Goal: Check status: Check status

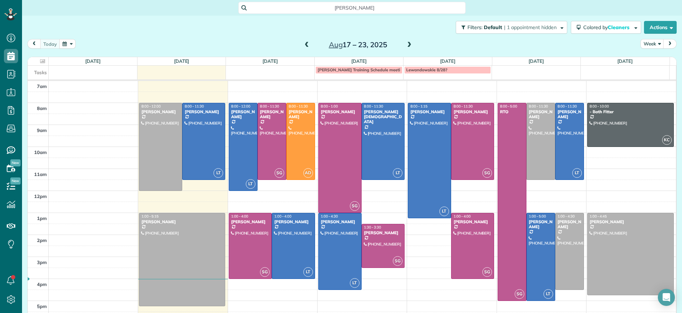
scroll to position [3, 3]
click at [409, 47] on span at bounding box center [409, 45] width 8 height 6
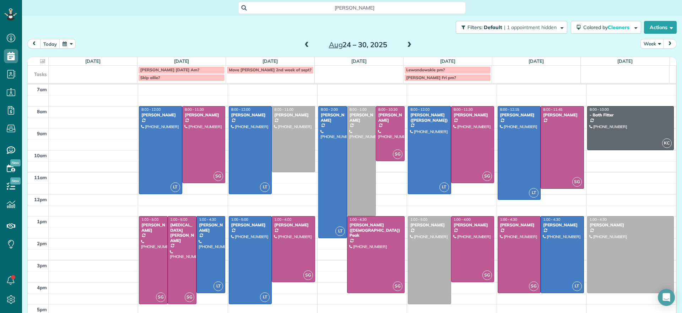
click at [304, 46] on span at bounding box center [307, 45] width 8 height 6
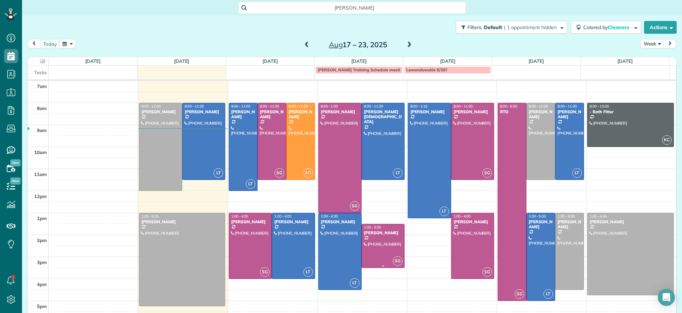
click at [367, 246] on div at bounding box center [383, 246] width 43 height 43
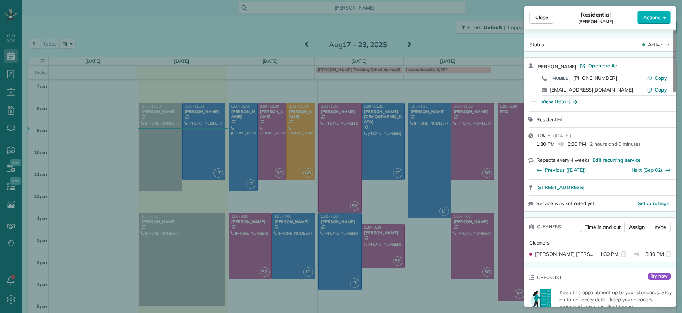
click at [415, 43] on div "Close Residential [PERSON_NAME] Actions Status Active [PERSON_NAME] · Open prof…" at bounding box center [341, 156] width 682 height 313
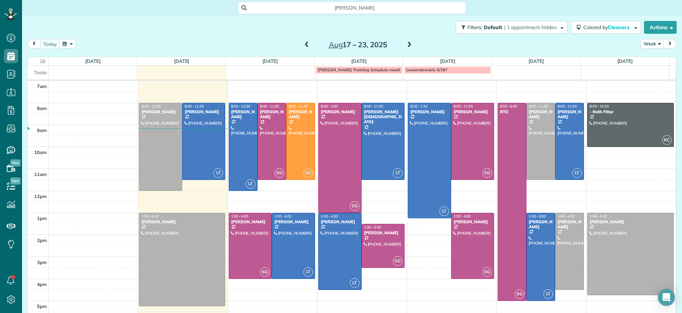
click at [406, 44] on span at bounding box center [409, 45] width 8 height 6
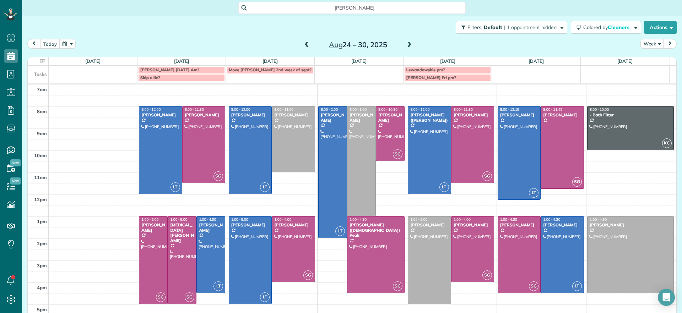
click at [303, 45] on span at bounding box center [307, 45] width 8 height 6
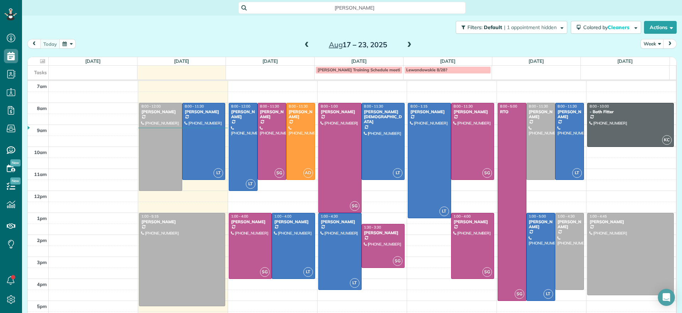
click at [405, 46] on span at bounding box center [409, 45] width 8 height 6
